Goal: Information Seeking & Learning: Learn about a topic

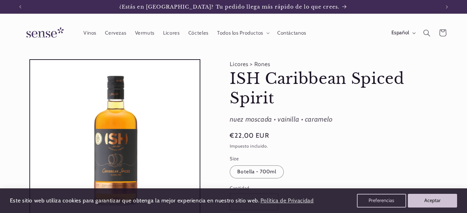
drag, startPoint x: 364, startPoint y: 152, endPoint x: 226, endPoint y: 100, distance: 147.6
copy product-info "ISH Caribbean Spiced Spirit ISH Caribbean Spiced Spirit nuez moscada • vainilla…"
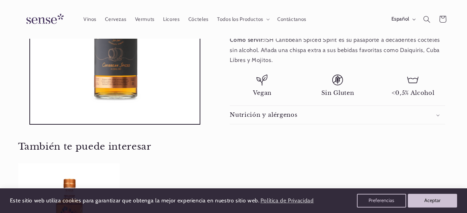
scroll to position [0, 414]
drag, startPoint x: 396, startPoint y: 117, endPoint x: 410, endPoint y: 66, distance: 52.7
copy strong "este [PERSON_NAME] sin alcohol de primera calidad presenta notas de [PERSON_NAM…"
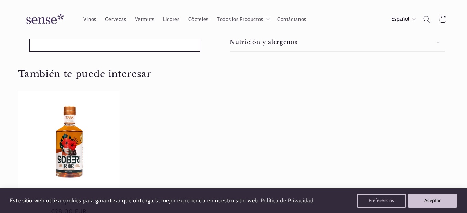
scroll to position [358, 0]
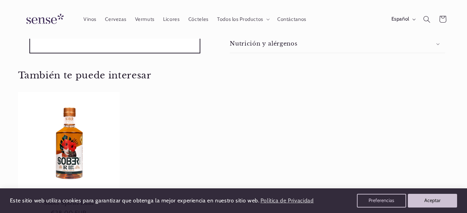
click at [392, 25] on span "<0,5% Alcohol" at bounding box center [413, 21] width 43 height 7
click at [436, 47] on div "Nutrición y alérgenos" at bounding box center [337, 43] width 215 height 7
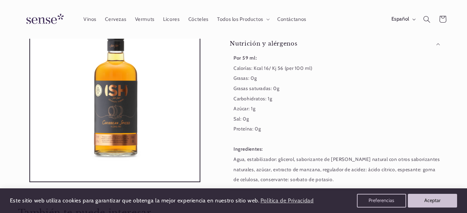
drag, startPoint x: 439, startPoint y: 128, endPoint x: 257, endPoint y: 107, distance: 182.7
click at [257, 25] on ul "Vegan Sin Gluten <0,5% Alcohol" at bounding box center [337, 14] width 215 height 22
copy ul "Vegan Sin Gluten <0,5% Alcoho"
